Goal: Task Accomplishment & Management: Manage account settings

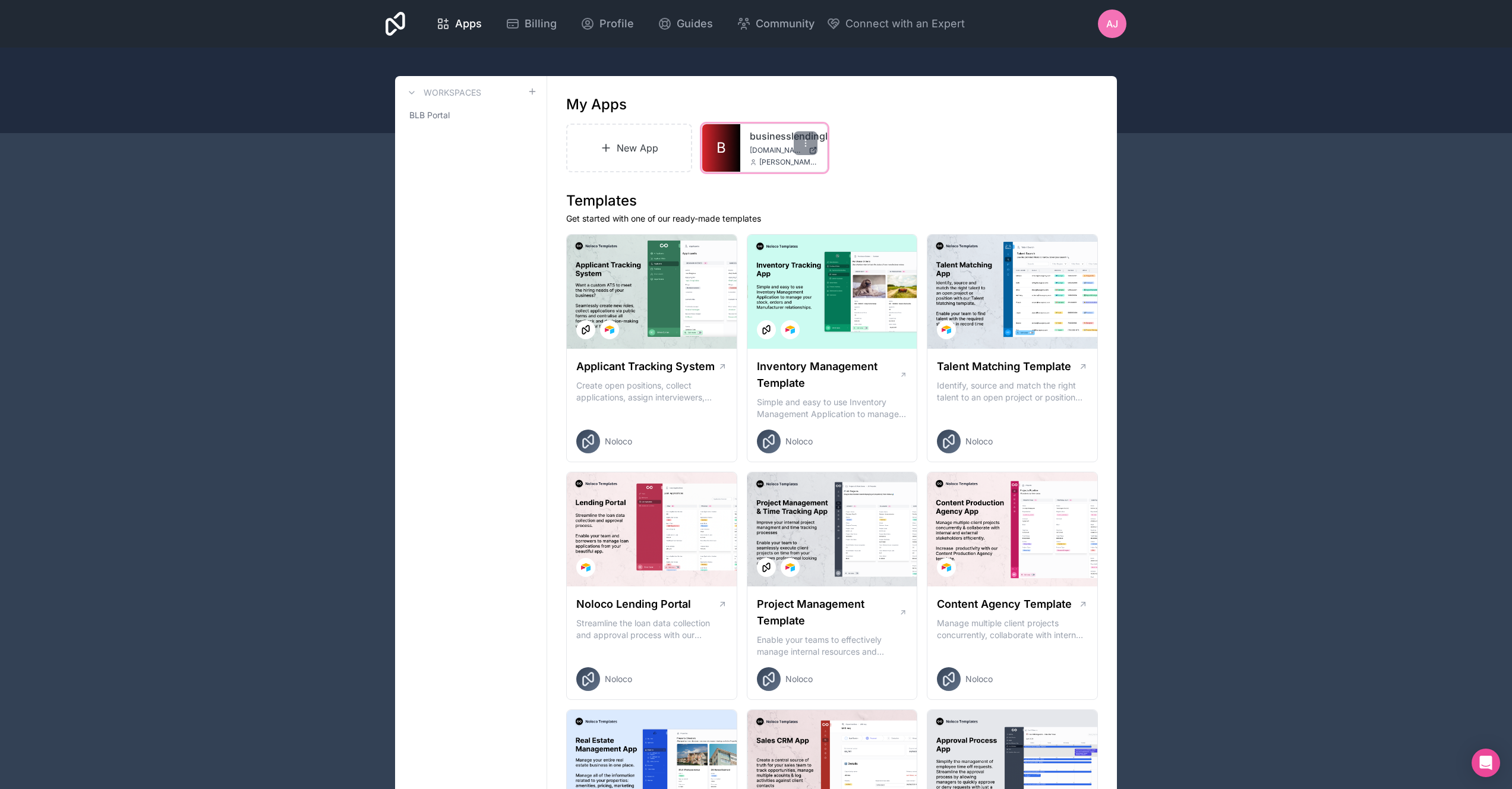
click at [734, 147] on link "B" at bounding box center [721, 148] width 38 height 47
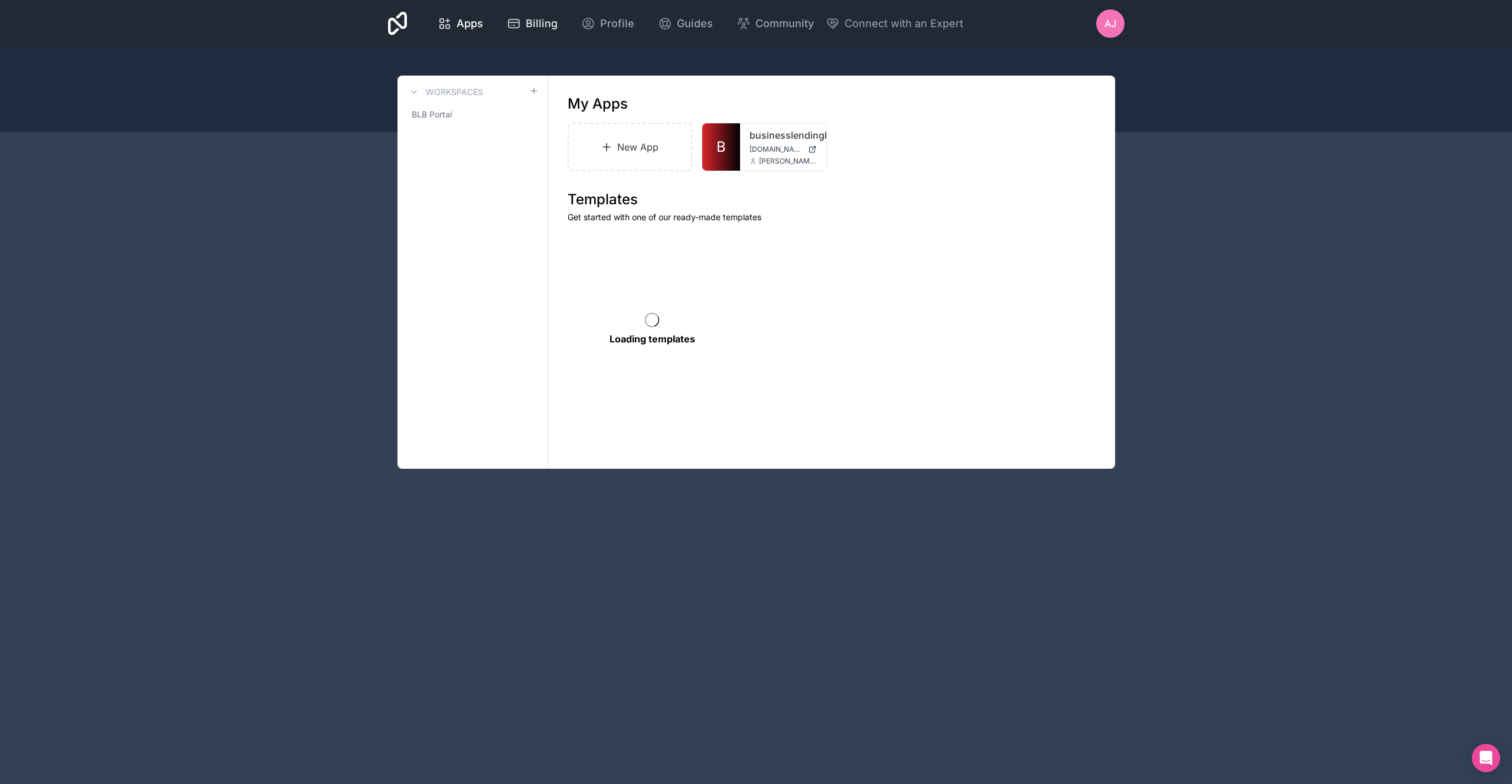
click at [550, 27] on span "Billing" at bounding box center [541, 23] width 32 height 17
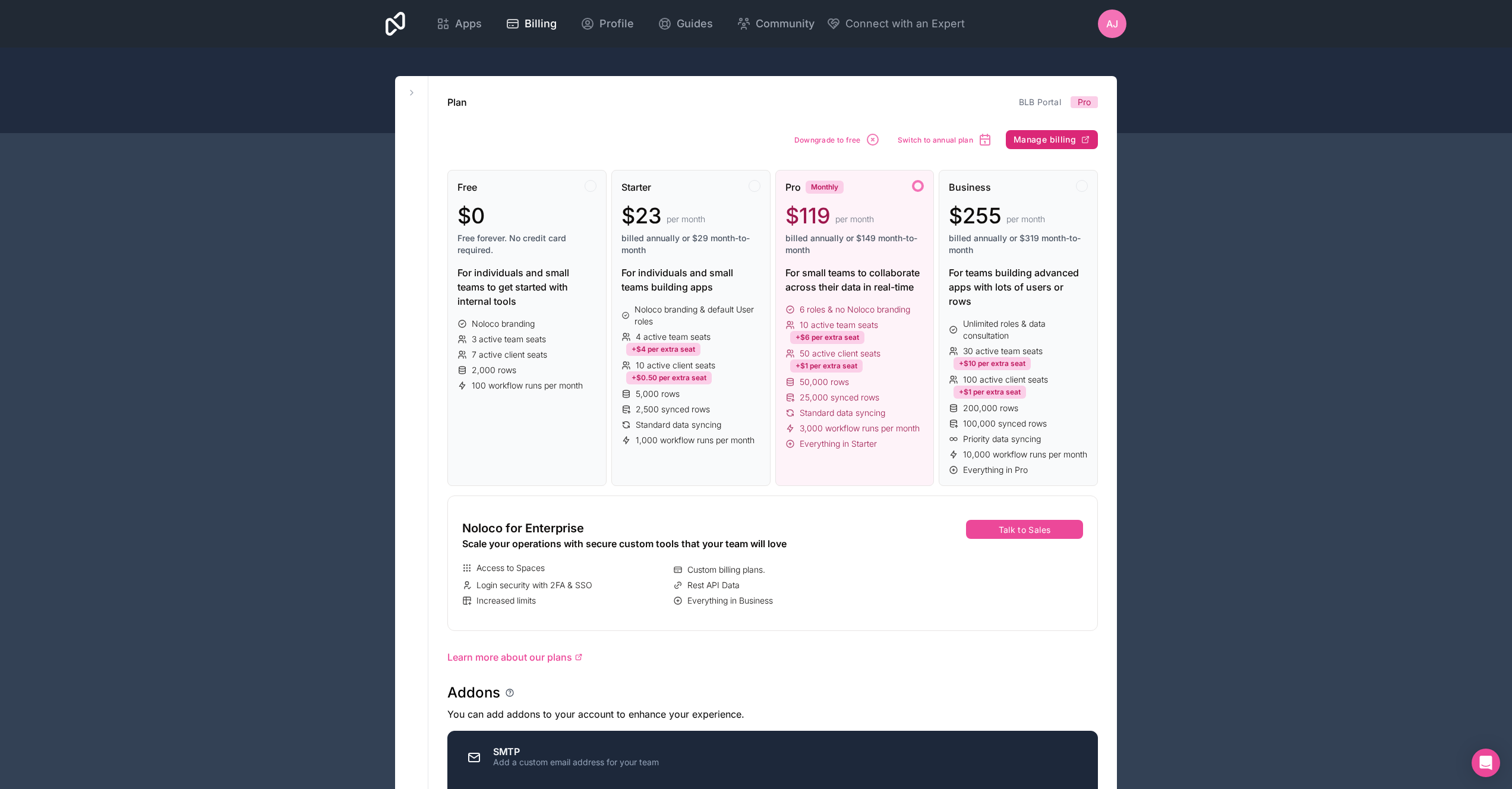
click at [1054, 139] on span "Manage billing" at bounding box center [1045, 139] width 63 height 10
